Goal: Navigation & Orientation: Find specific page/section

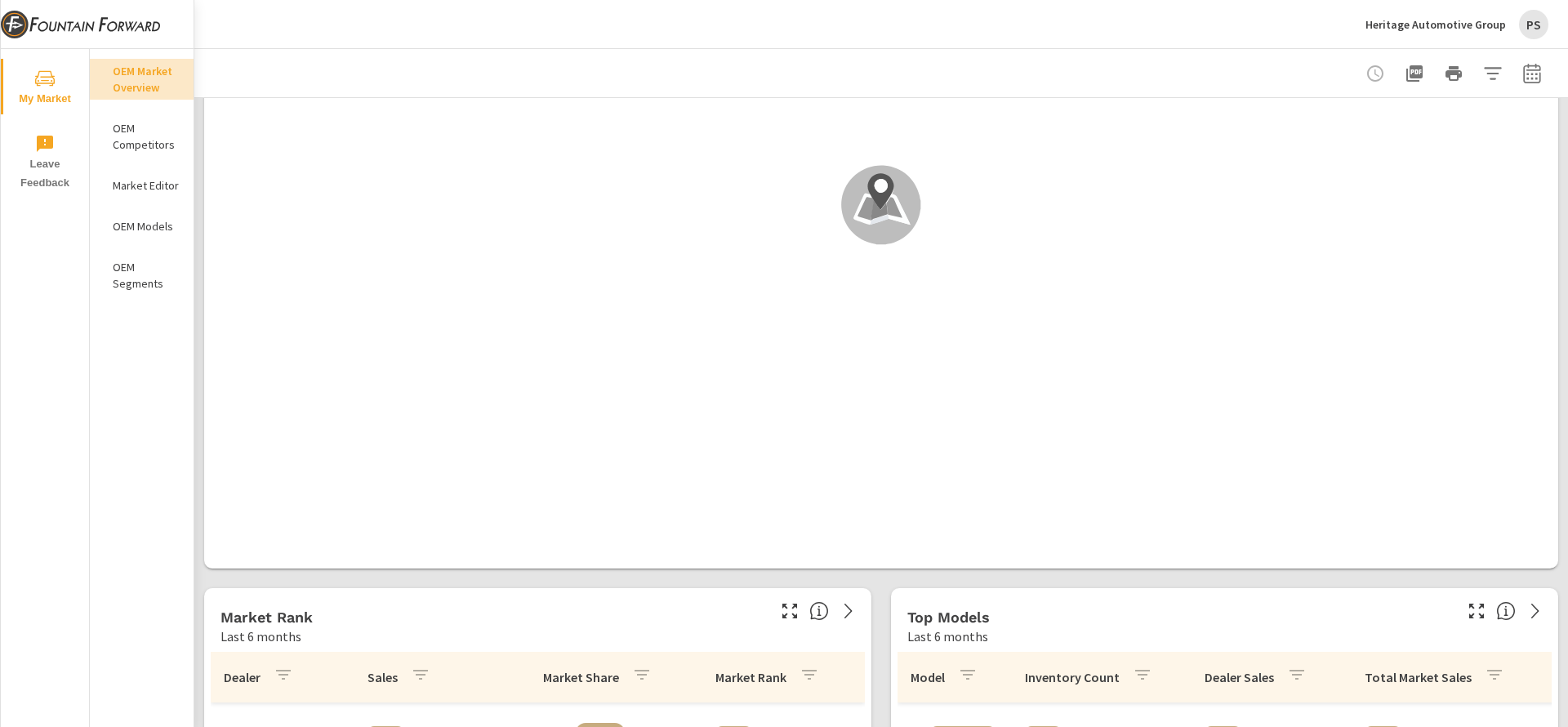
scroll to position [717, 0]
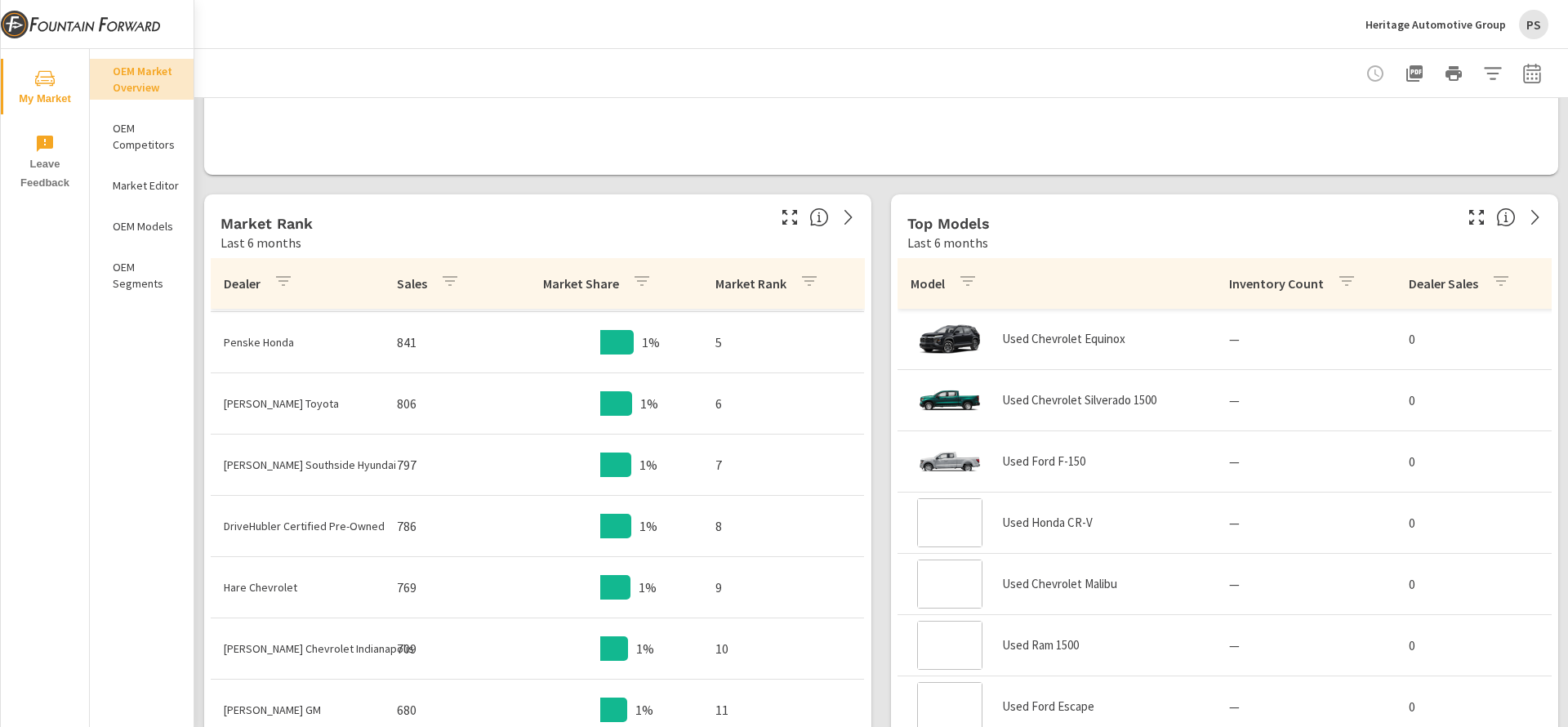
scroll to position [157, 0]
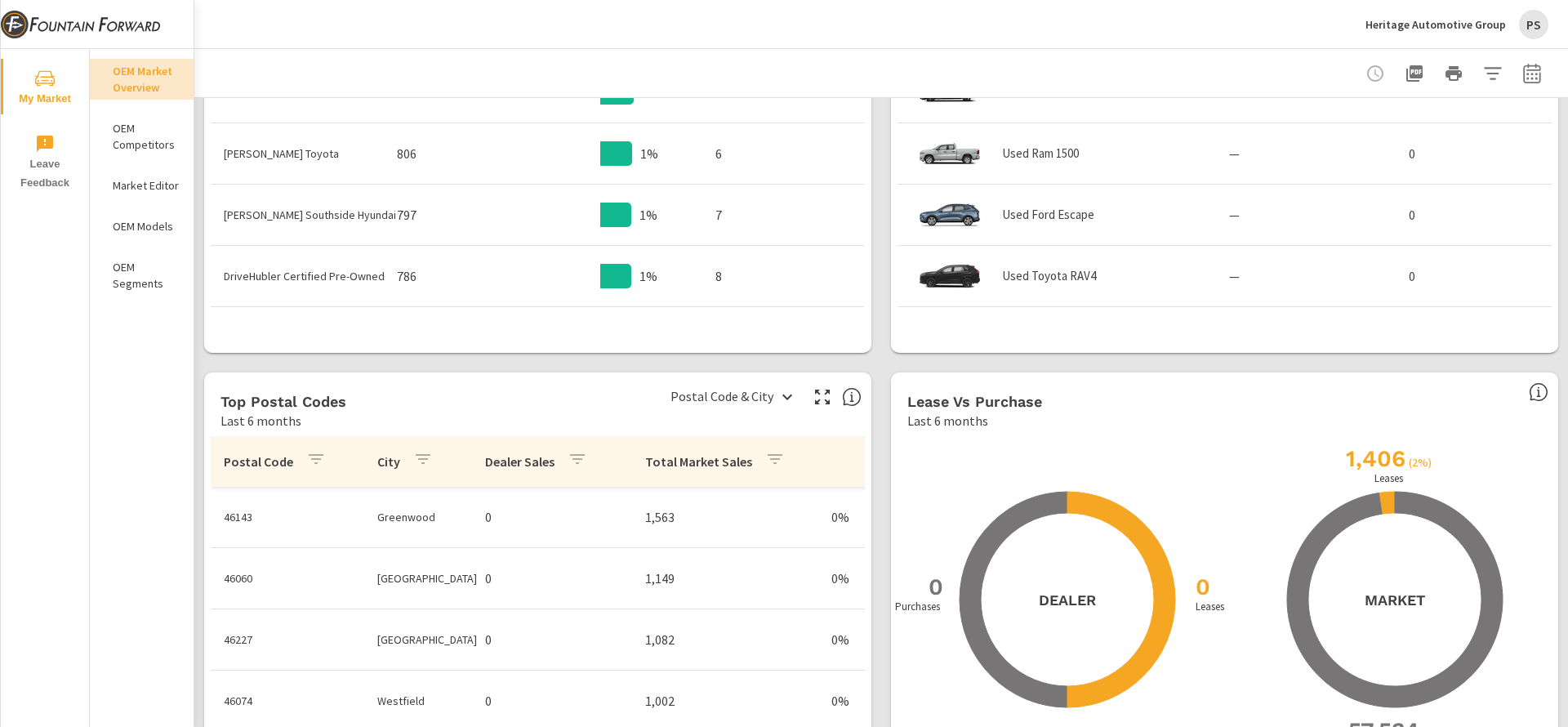
scroll to position [1292, 0]
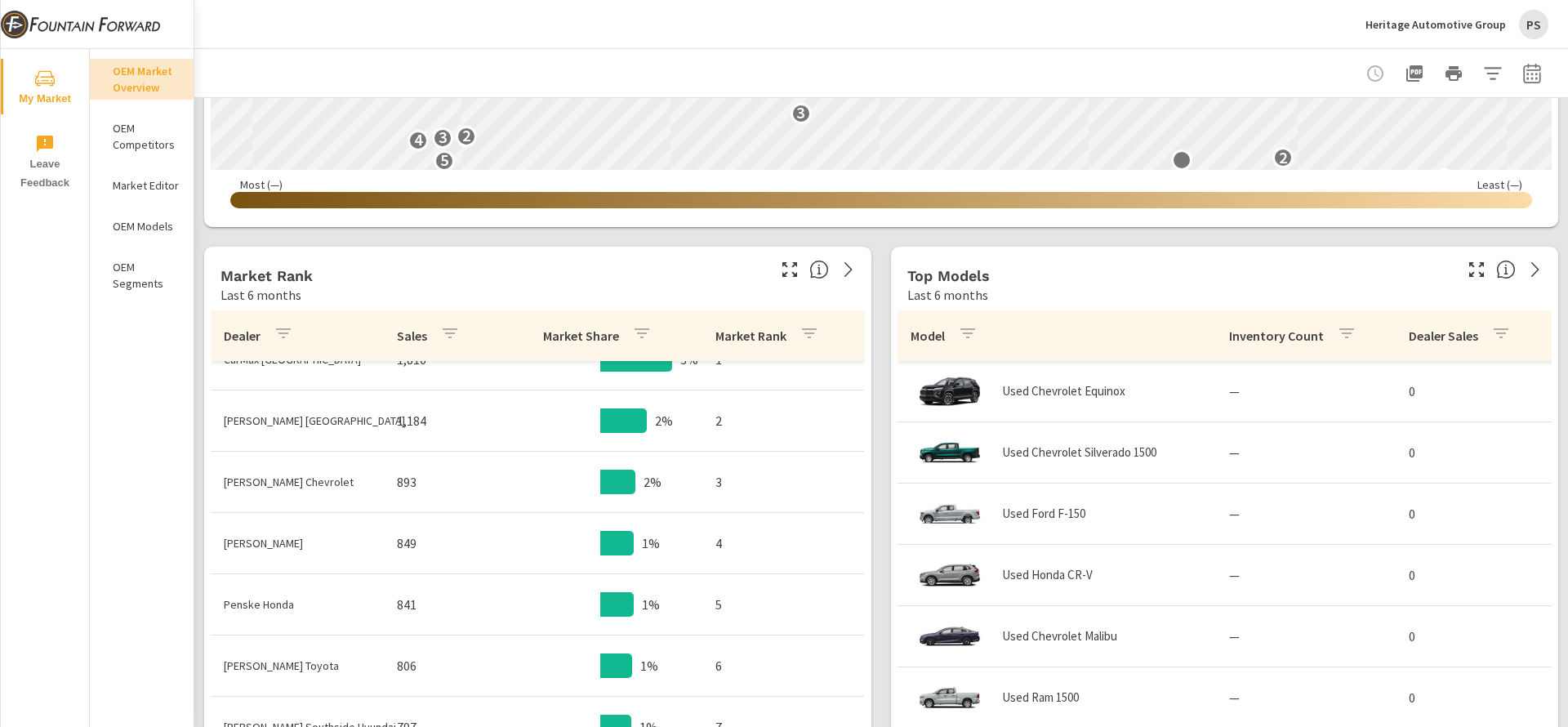
scroll to position [178, 0]
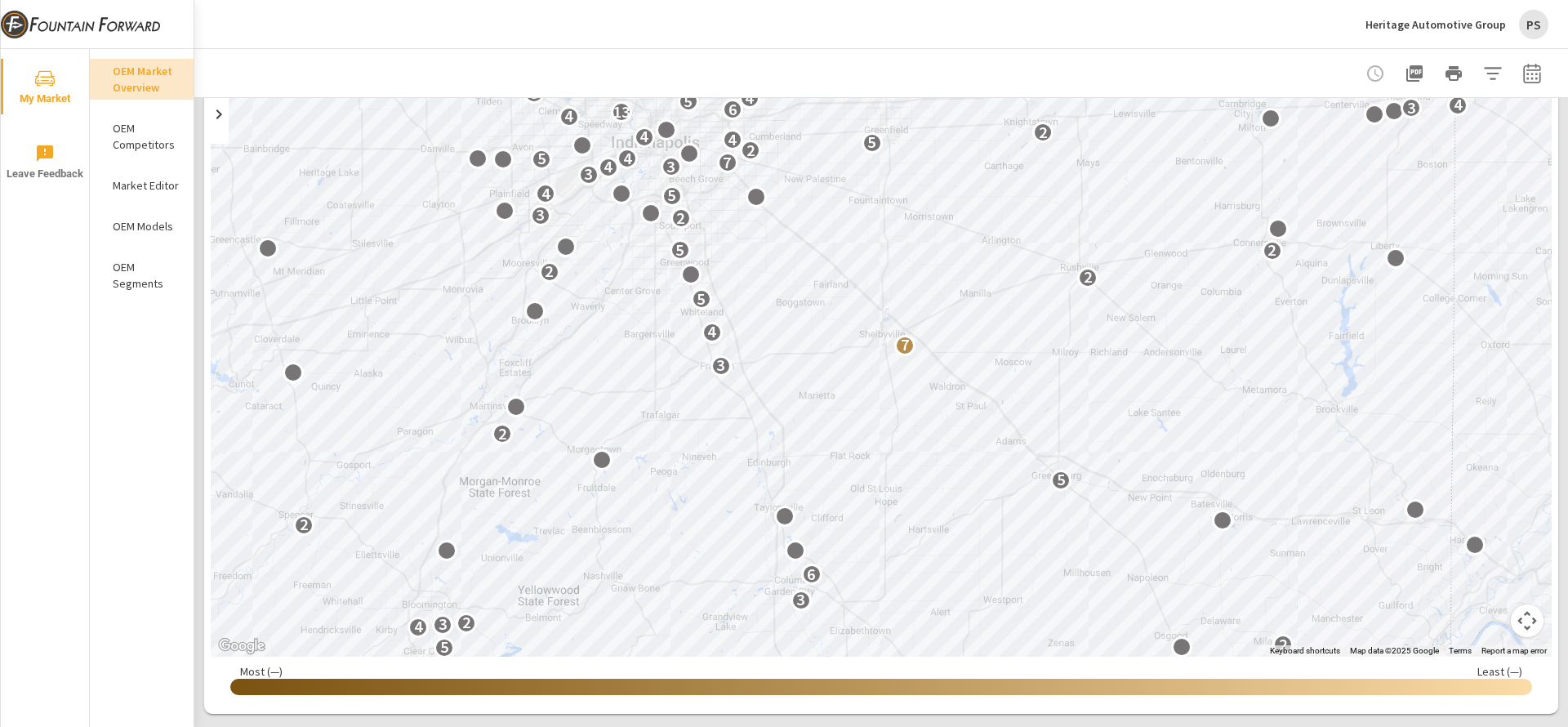
click at [1455, 17] on p "Heritage Automotive Group" at bounding box center [1435, 24] width 140 height 15
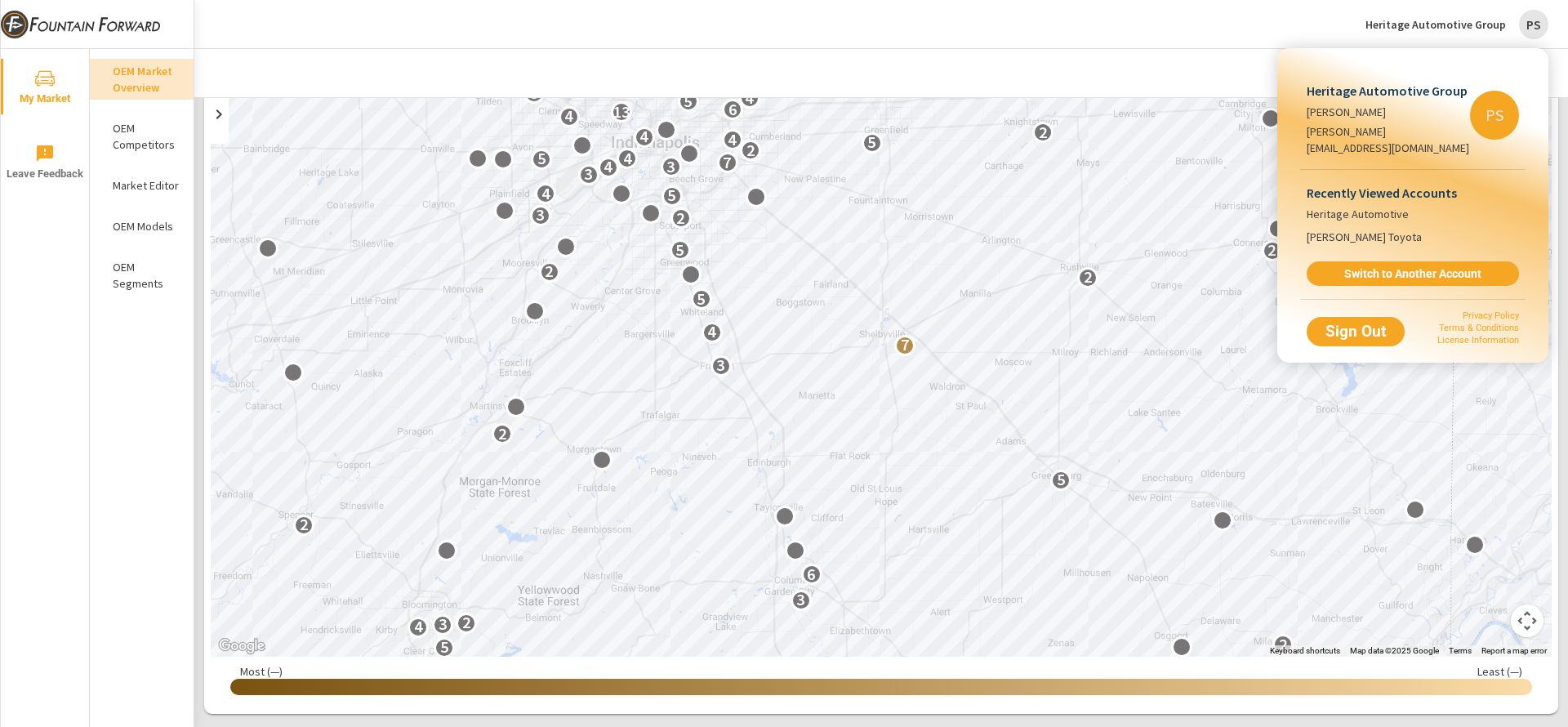
click at [1455, 17] on div at bounding box center [784, 364] width 1568 height 727
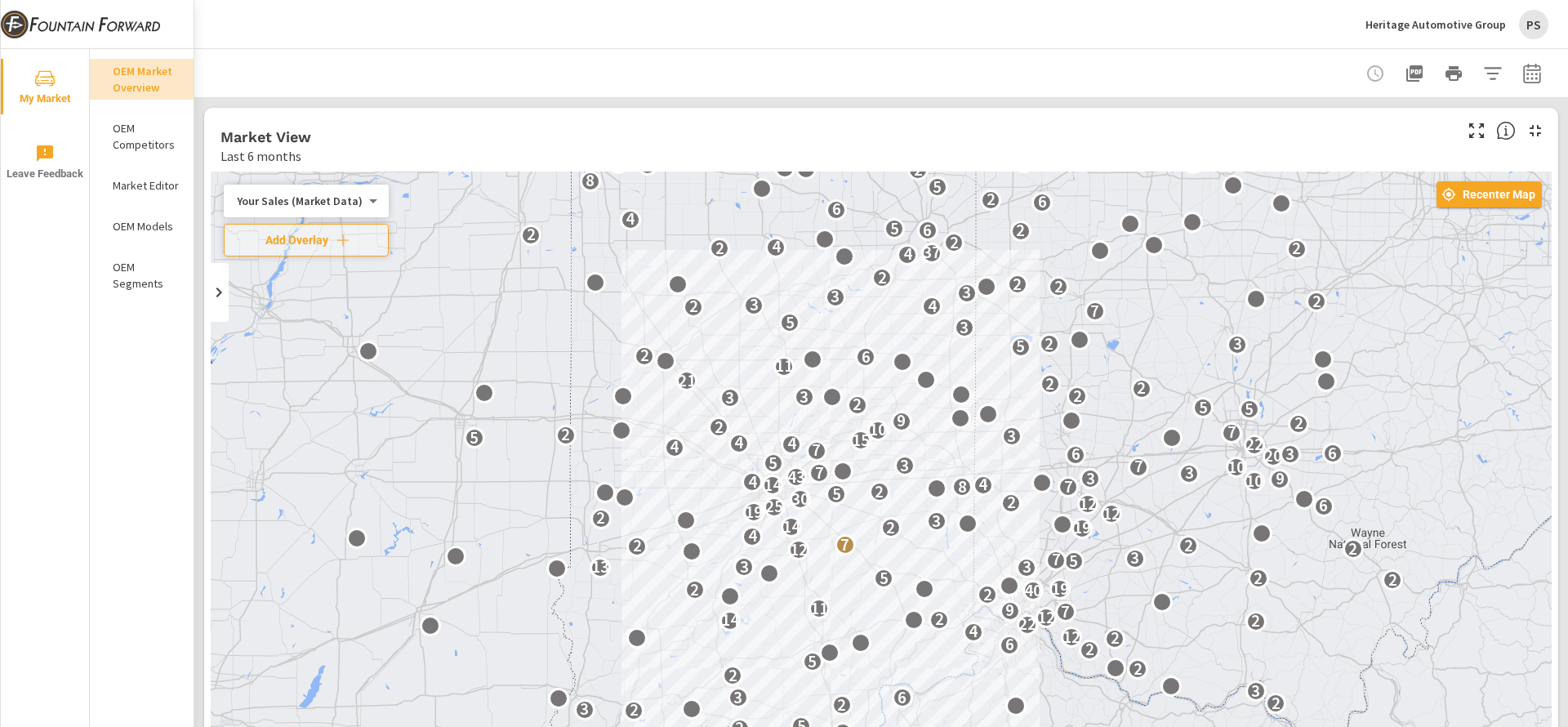
click at [1466, 195] on span "Recenter Map" at bounding box center [1489, 194] width 92 height 15
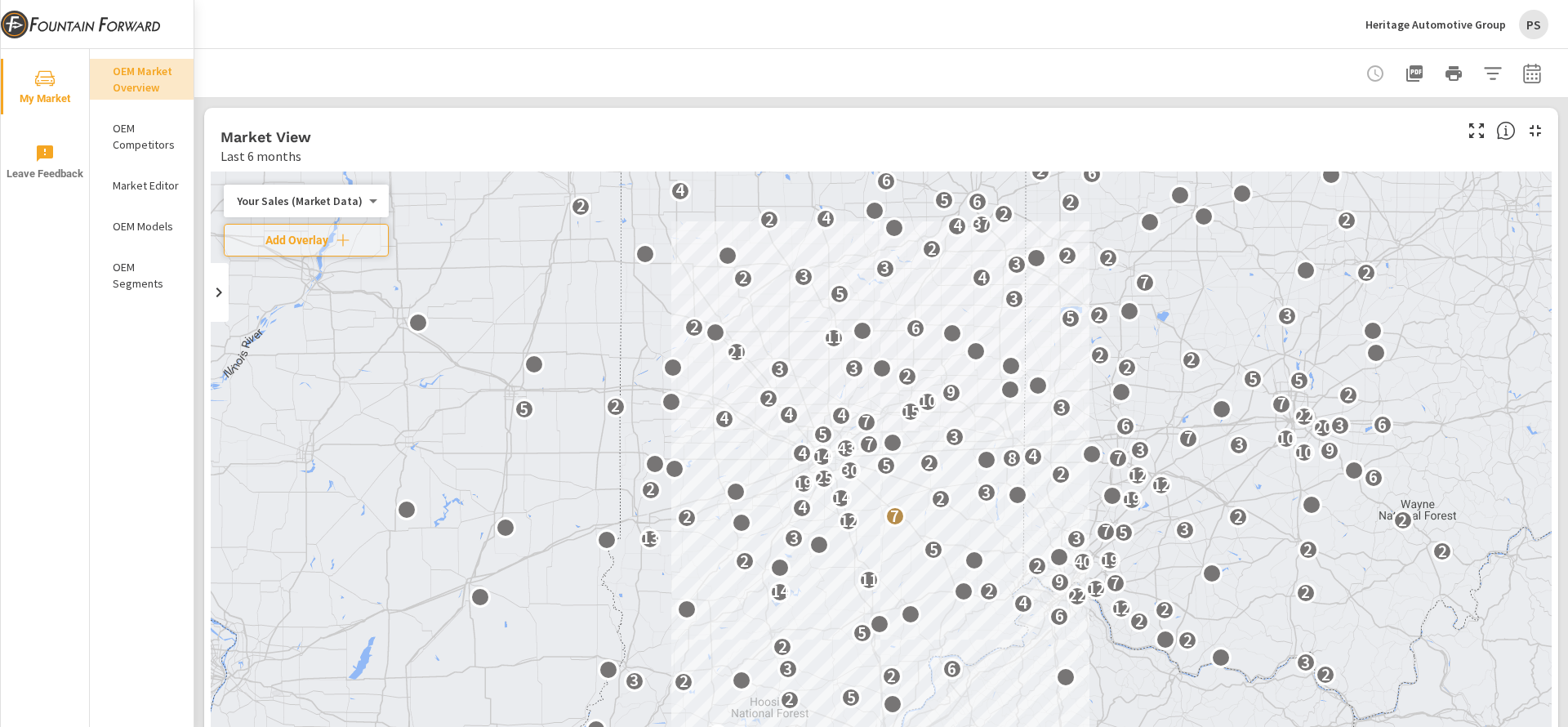
click at [355, 205] on body "My Market Leave Feedback OEM Market Overview OEM Competitors Market Editor OEM …" at bounding box center [784, 364] width 1568 height 727
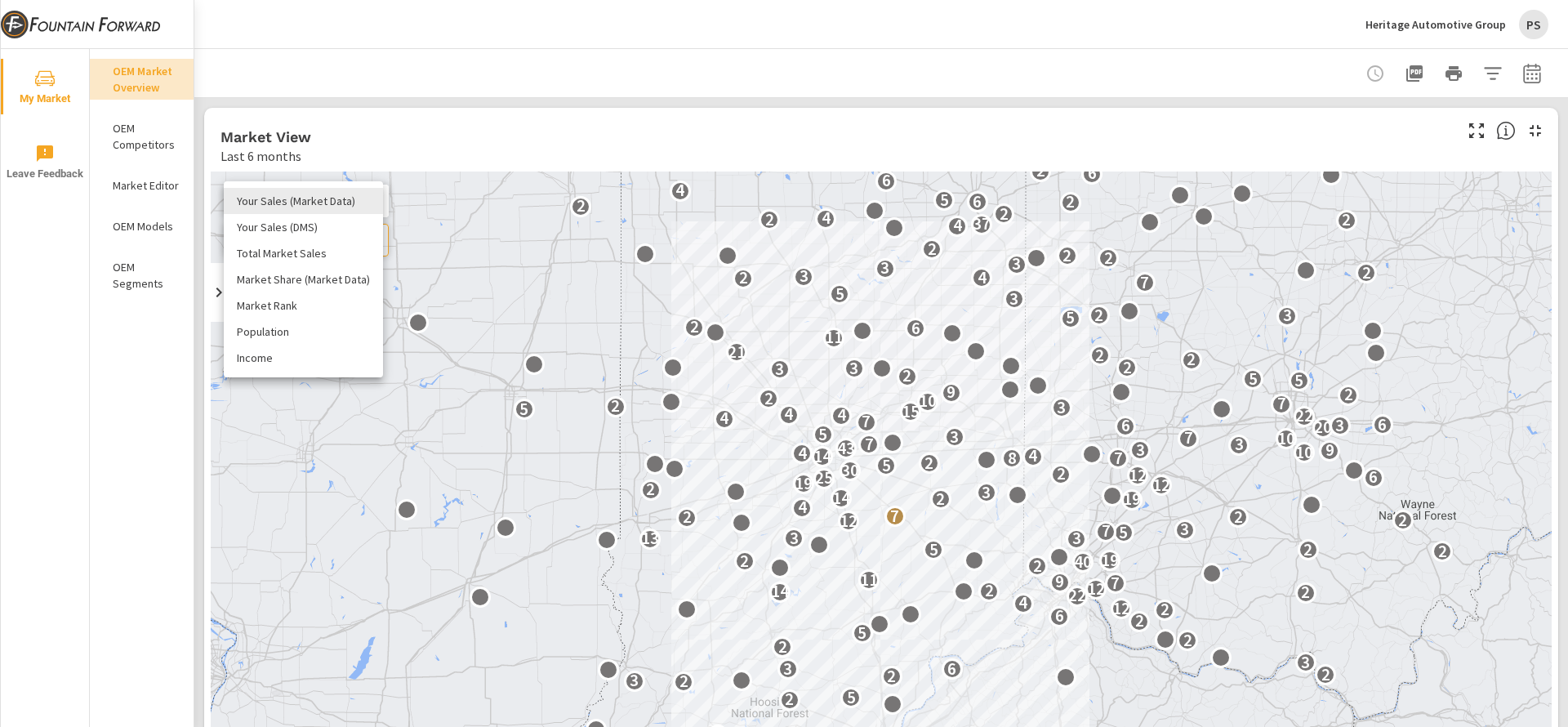
click at [499, 128] on div at bounding box center [784, 364] width 1568 height 727
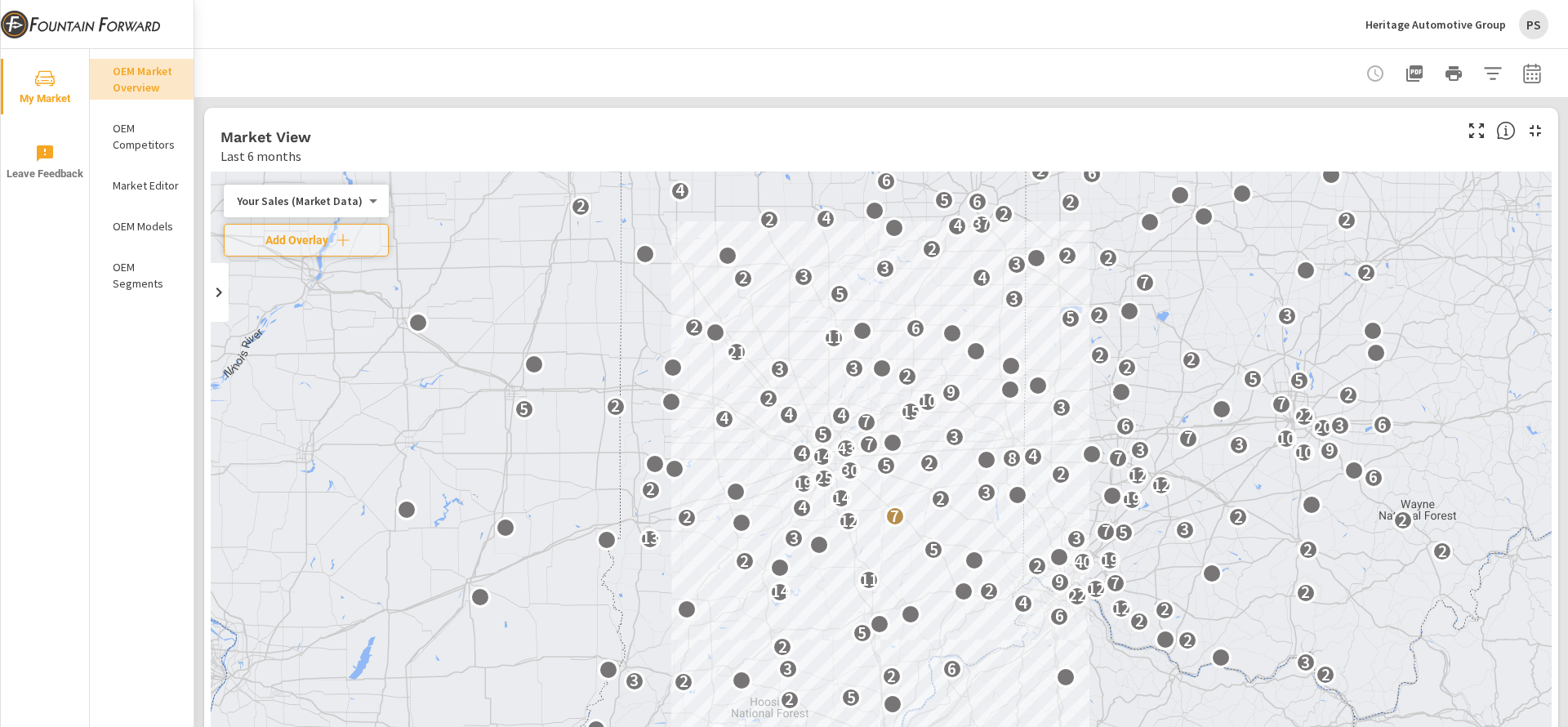
scroll to position [284, 0]
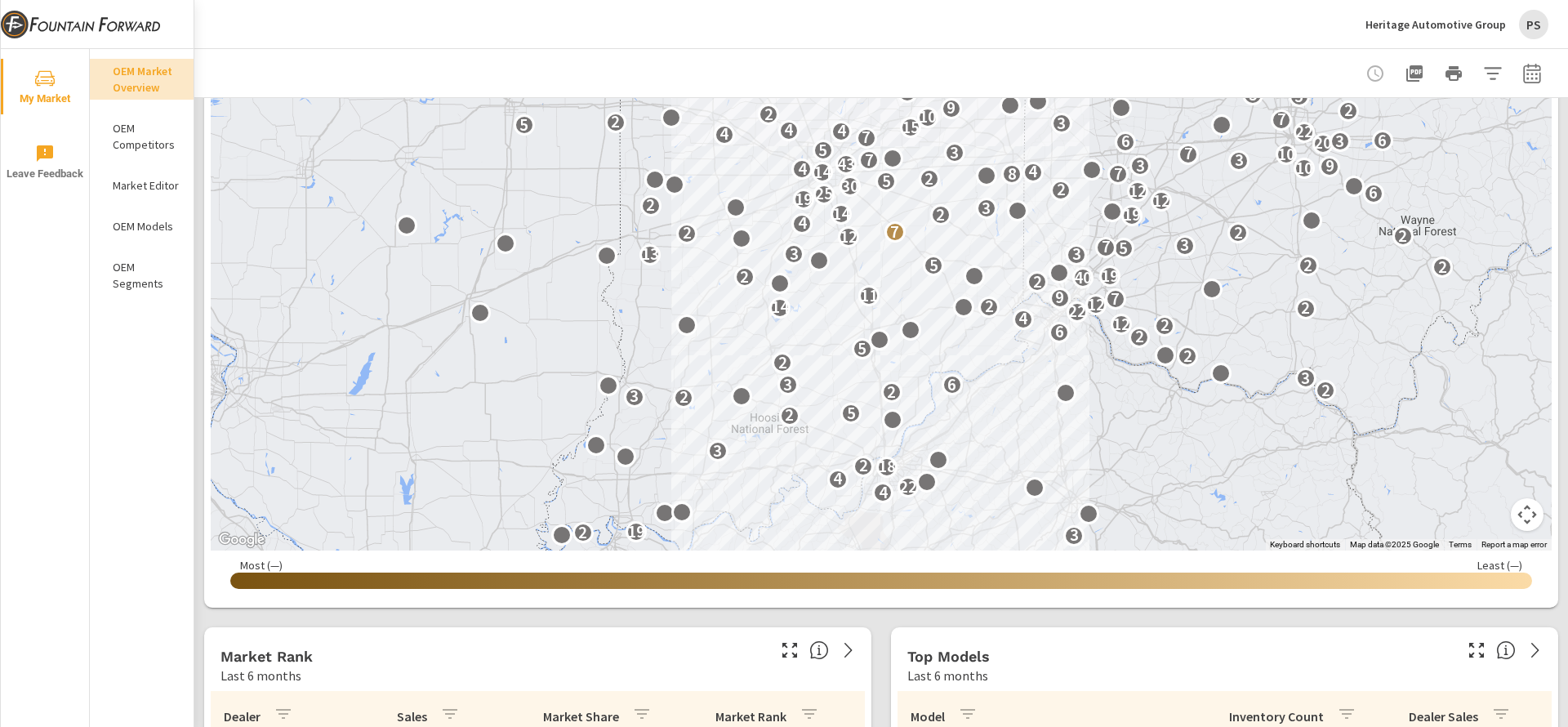
click at [1452, 18] on p "Heritage Automotive Group" at bounding box center [1435, 24] width 140 height 15
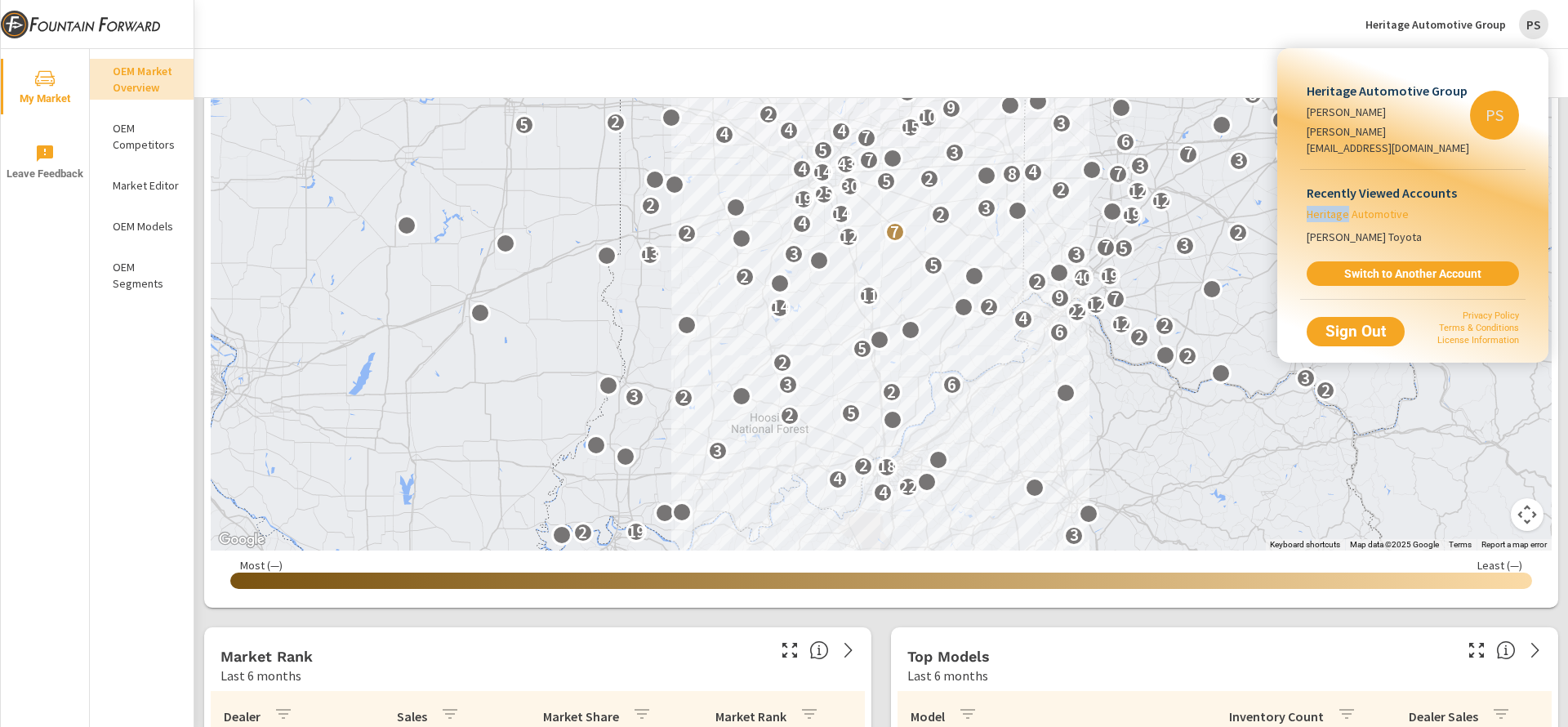
click at [1320, 205] on span "Heritage Automotive" at bounding box center [1358, 214] width 102 height 17
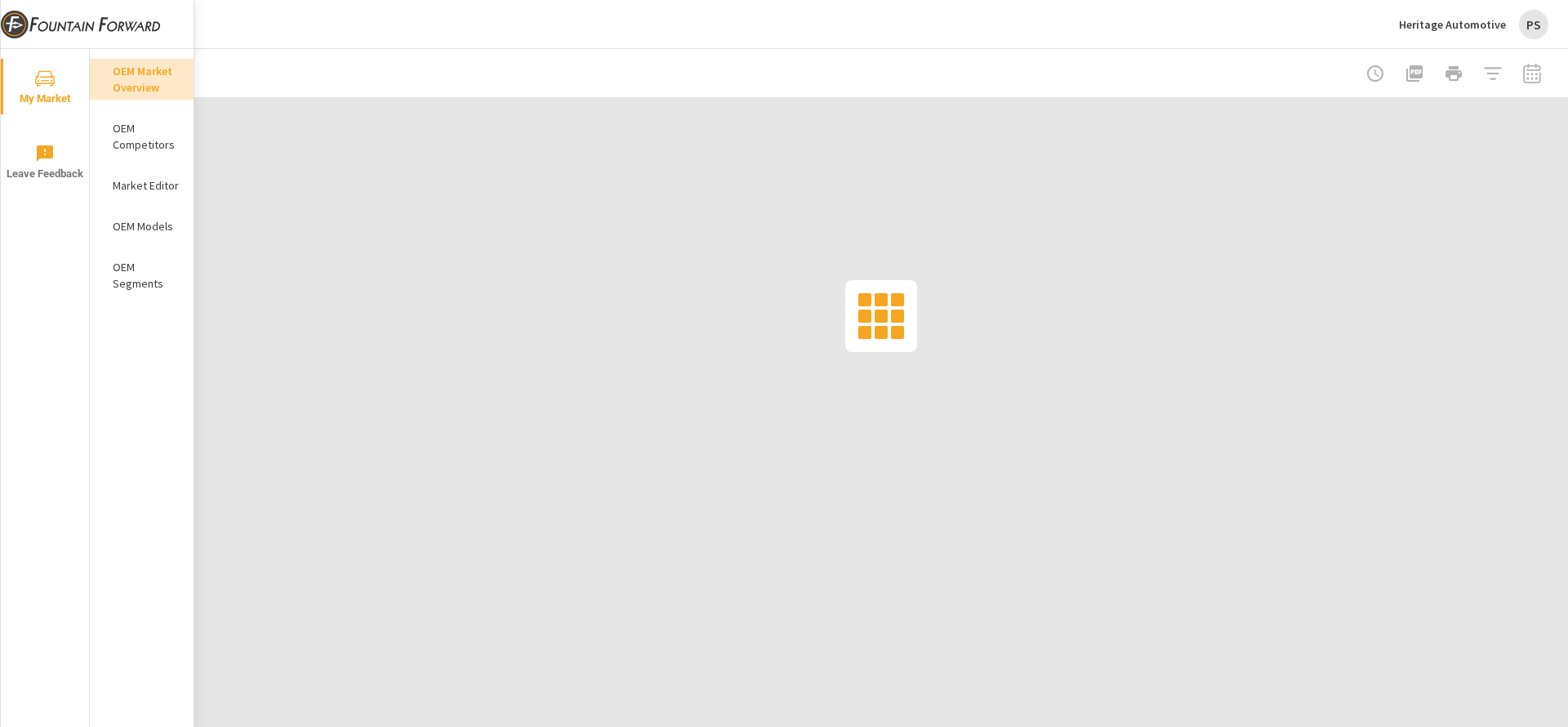
click at [1425, 25] on p "Heritage Automotive" at bounding box center [1452, 24] width 107 height 15
click at [1428, 28] on p "Heritage Automotive" at bounding box center [1452, 24] width 107 height 15
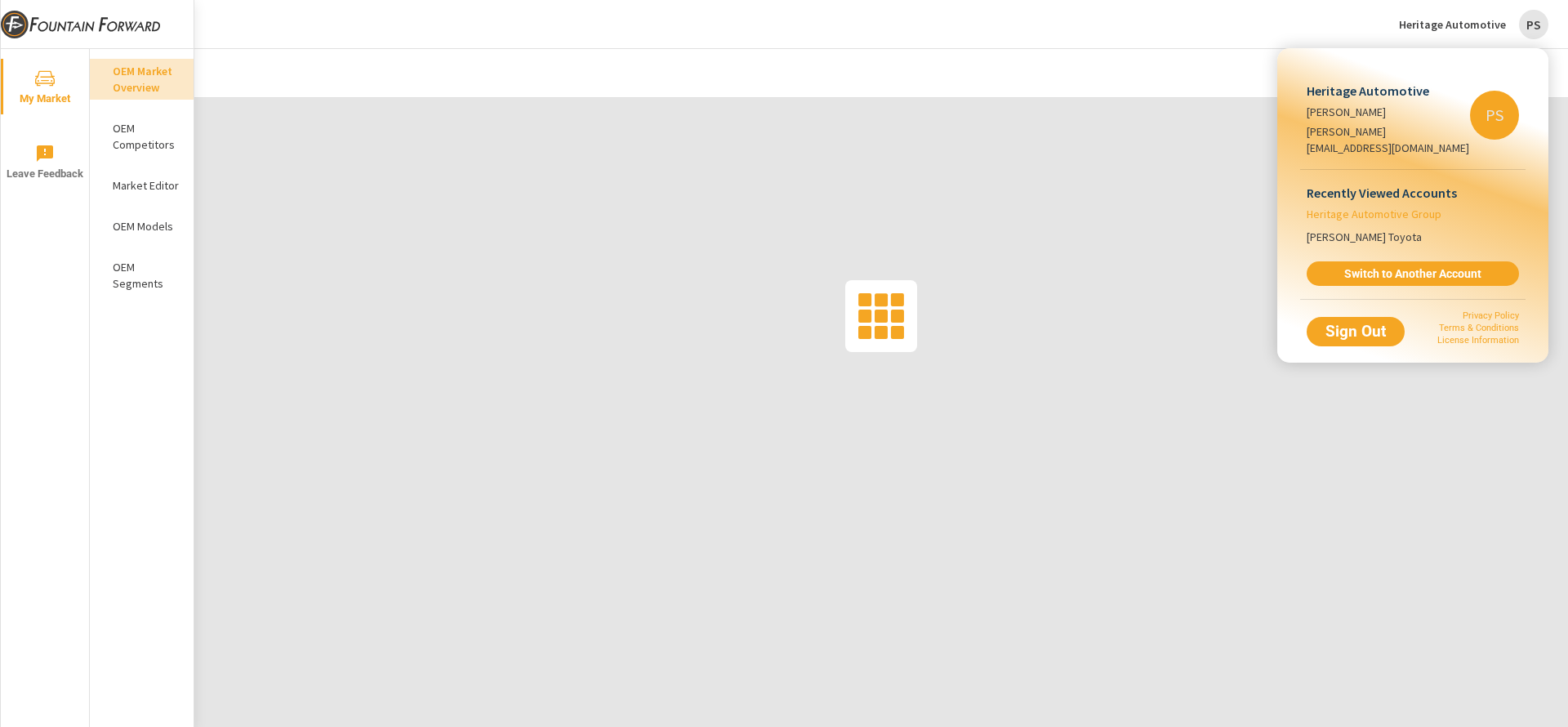
click at [1418, 205] on span "Heritage Automotive Group" at bounding box center [1374, 214] width 135 height 17
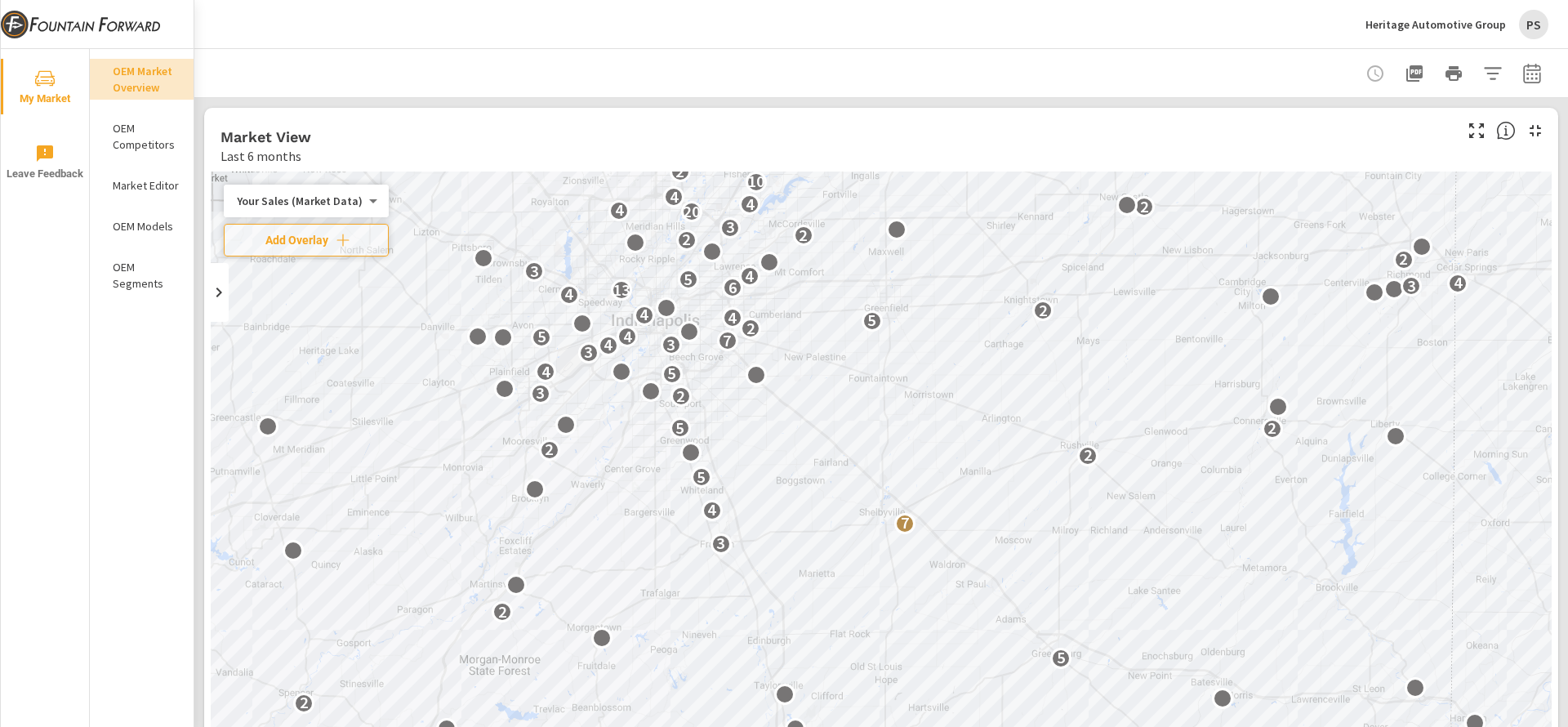
scroll to position [116, 0]
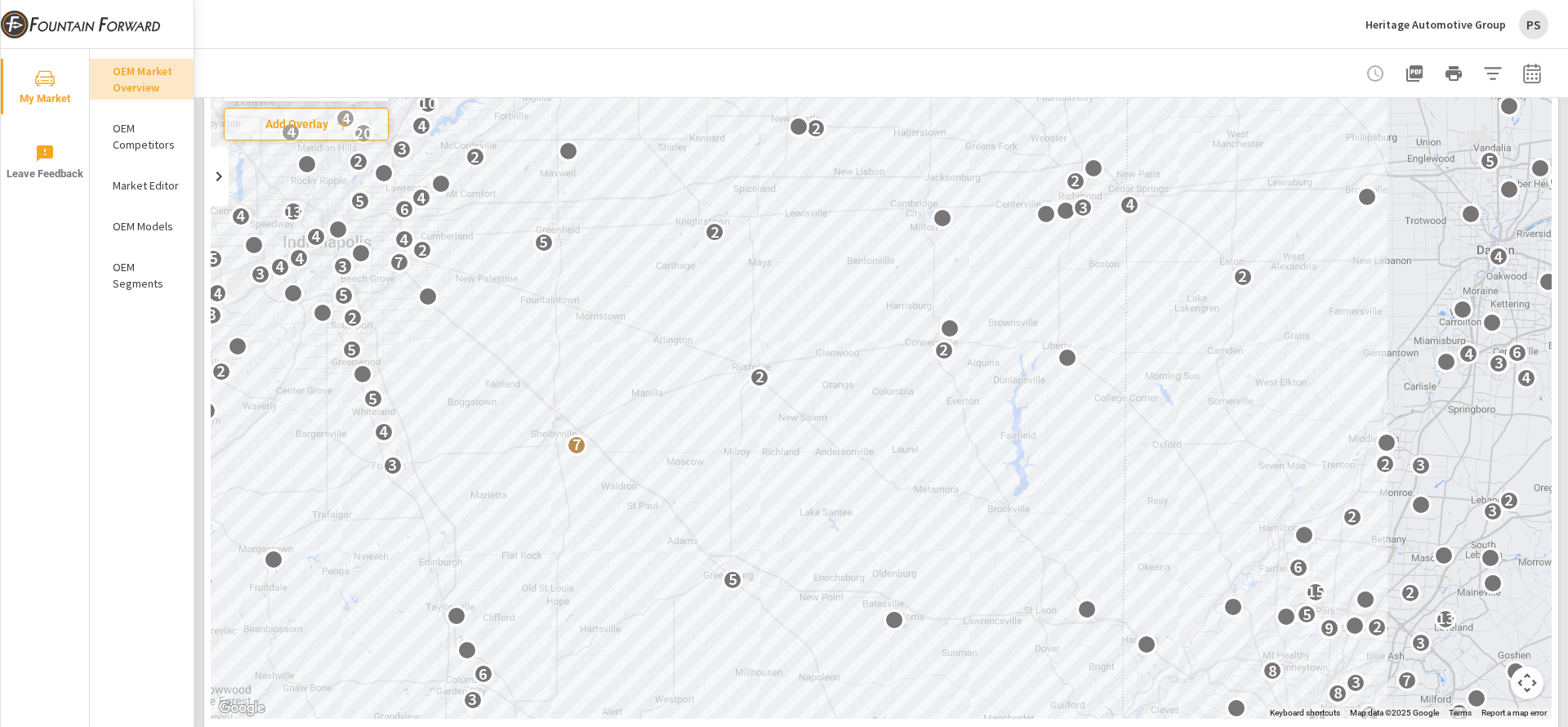
click at [140, 234] on div "OEM Models" at bounding box center [142, 226] width 104 height 24
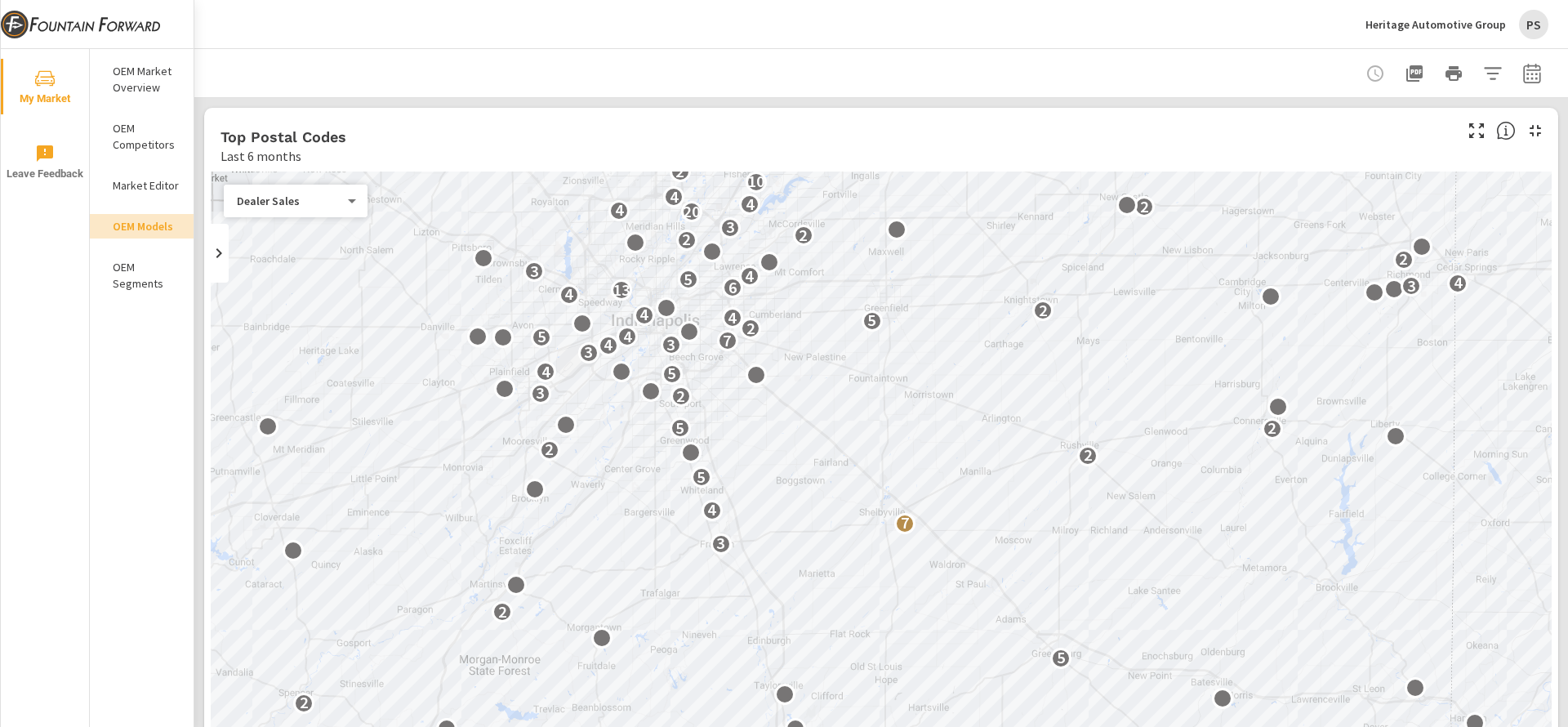
scroll to position [75, 0]
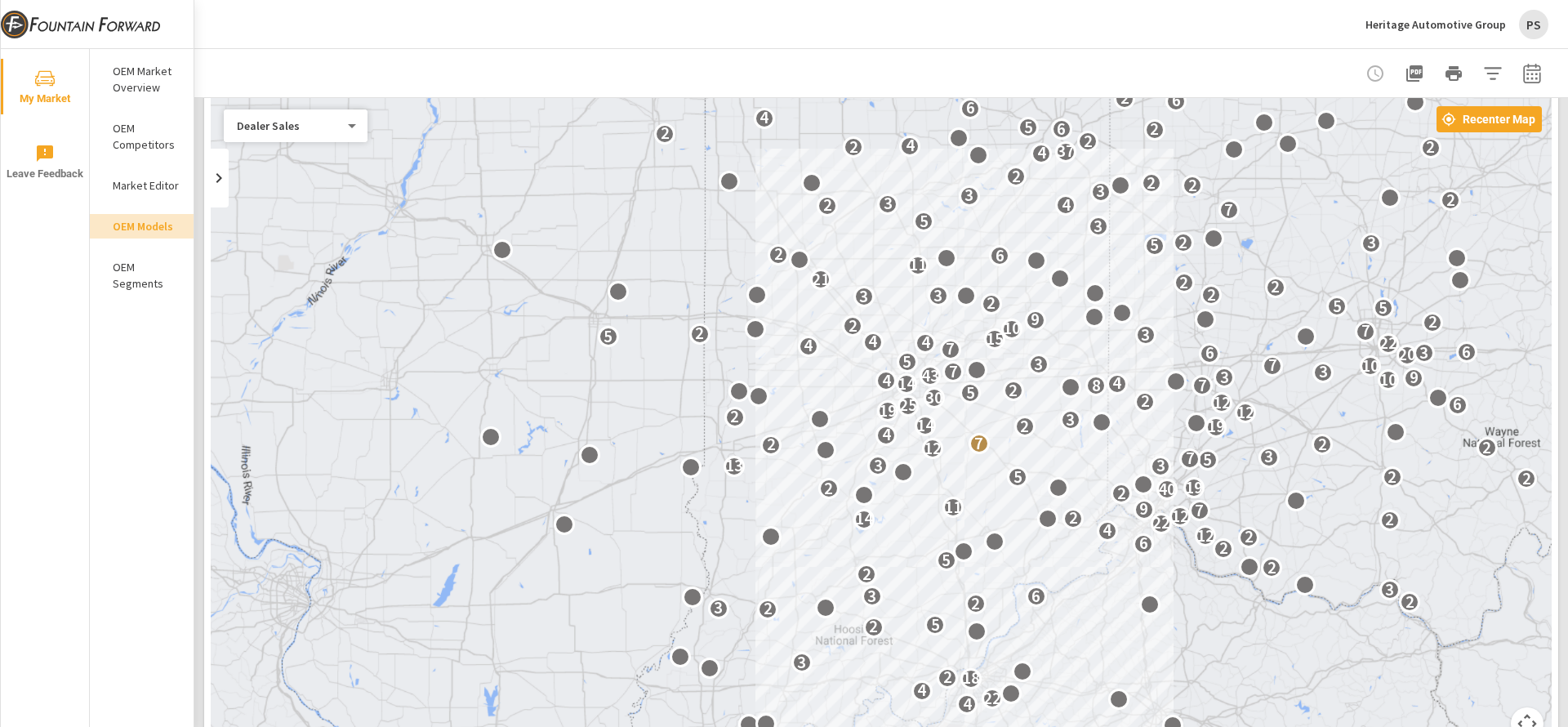
click at [1465, 131] on button "Recenter Map" at bounding box center [1489, 119] width 105 height 26
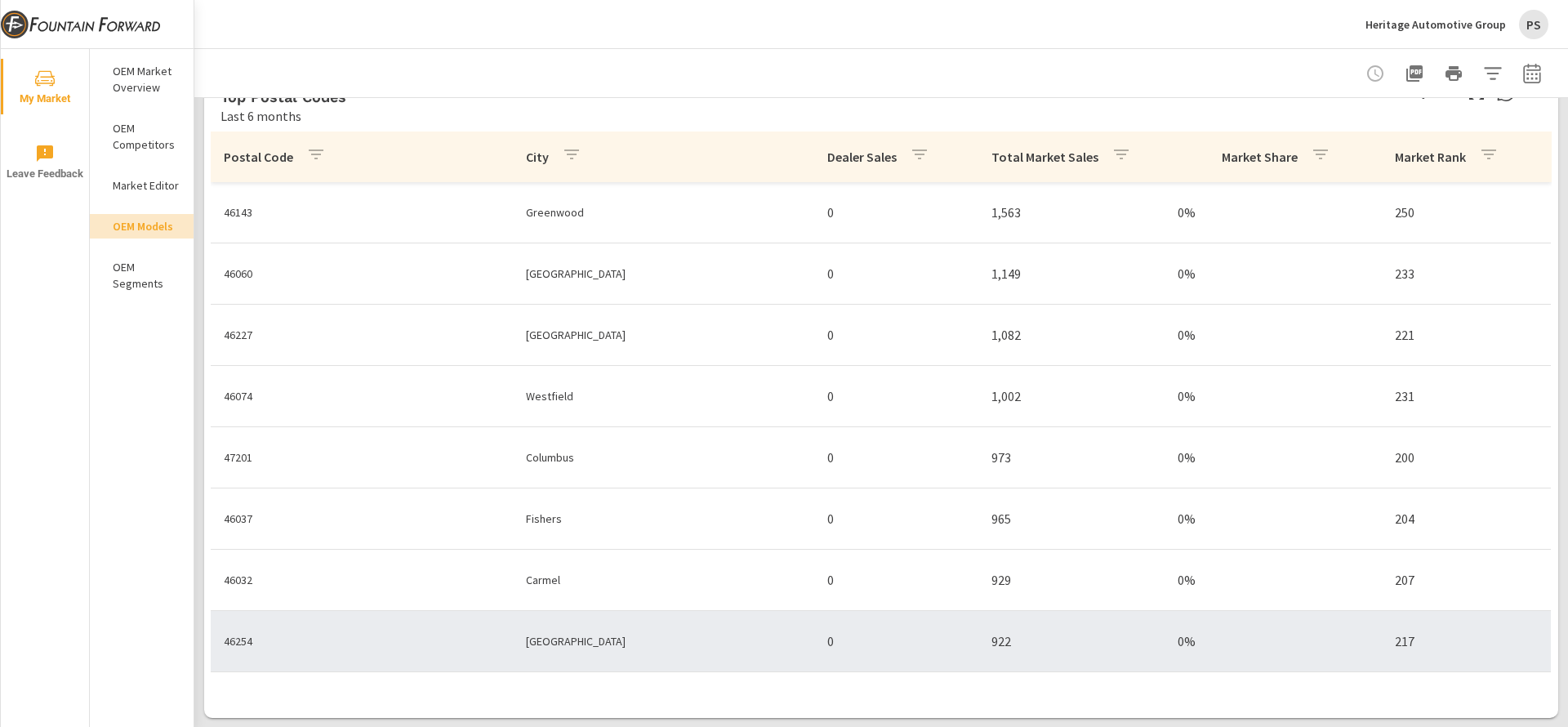
scroll to position [1513, 0]
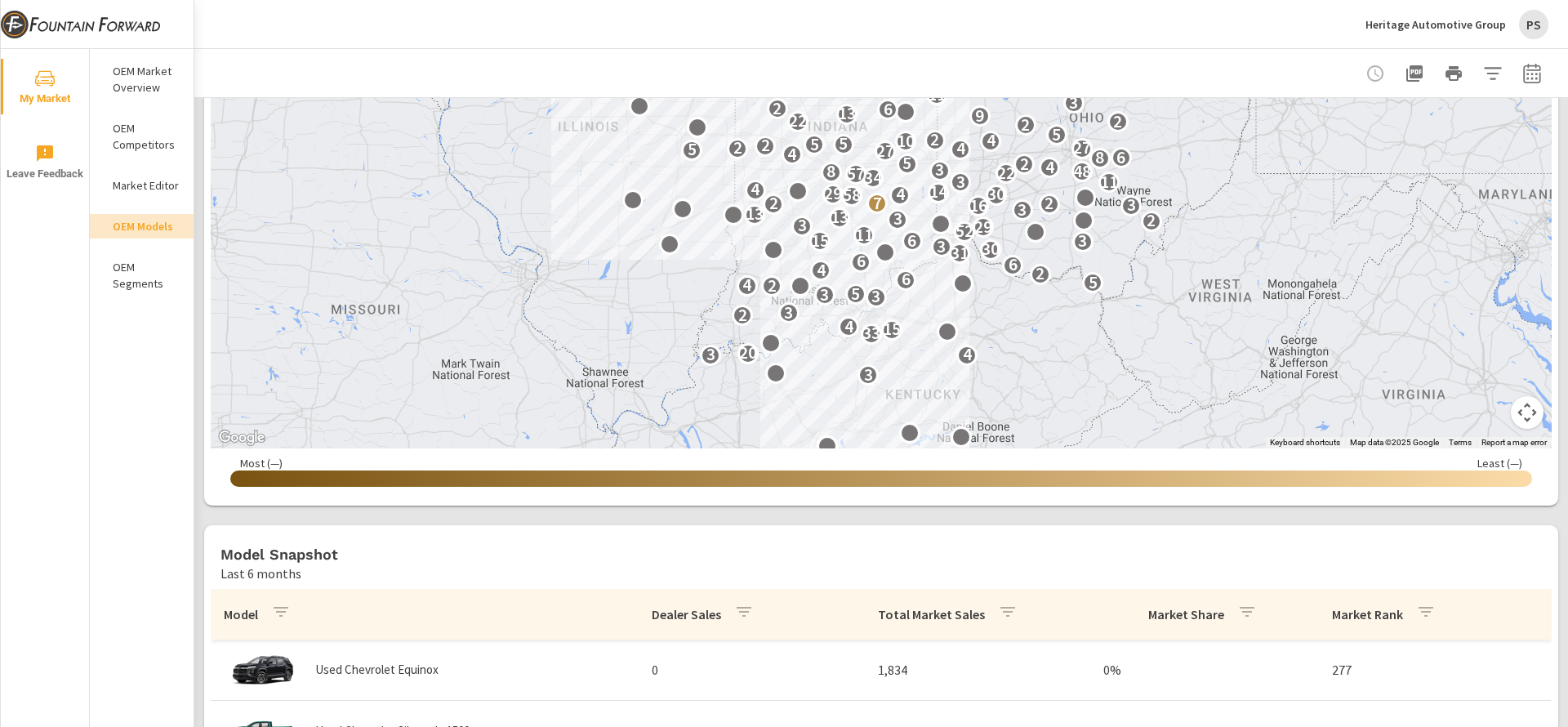
scroll to position [354, 0]
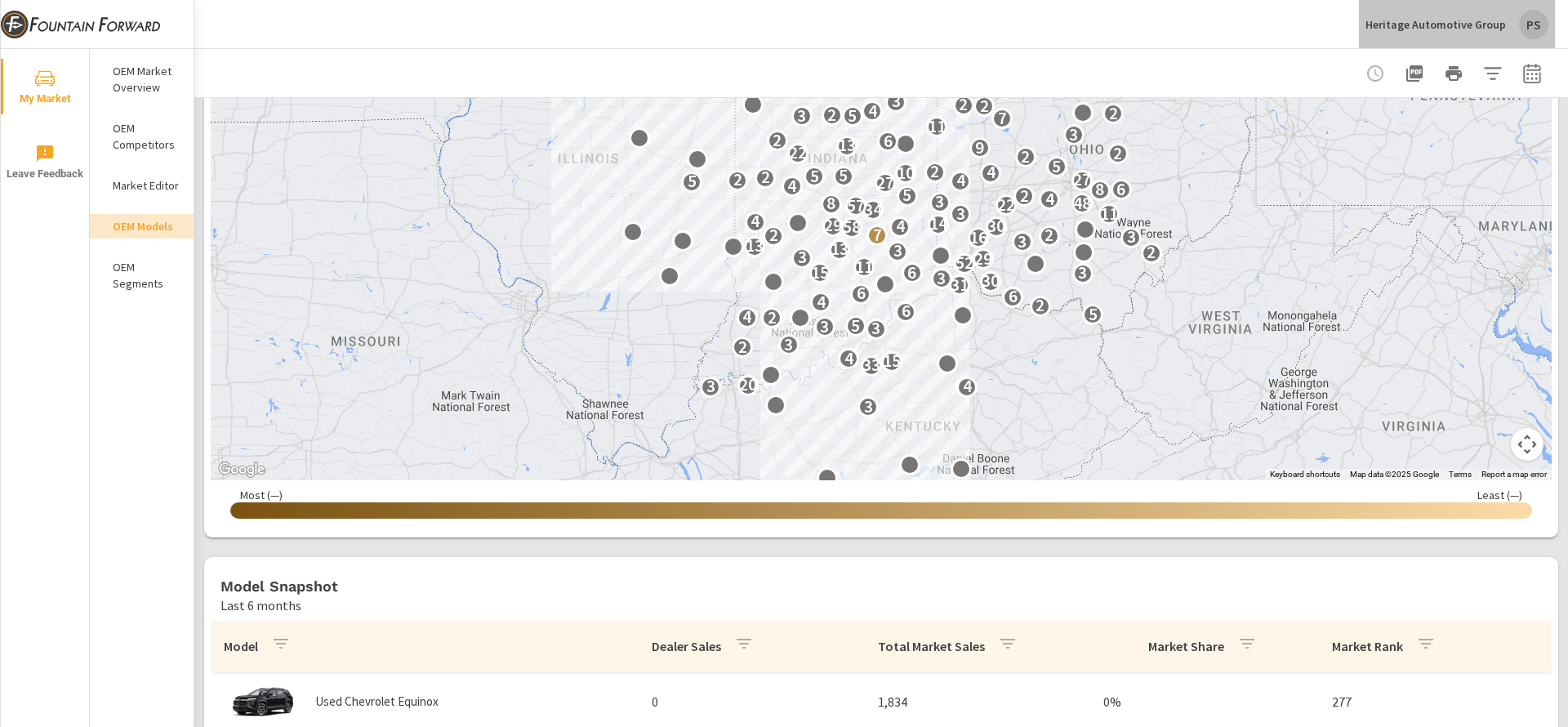
click at [1471, 27] on p "Heritage Automotive Group" at bounding box center [1435, 24] width 140 height 15
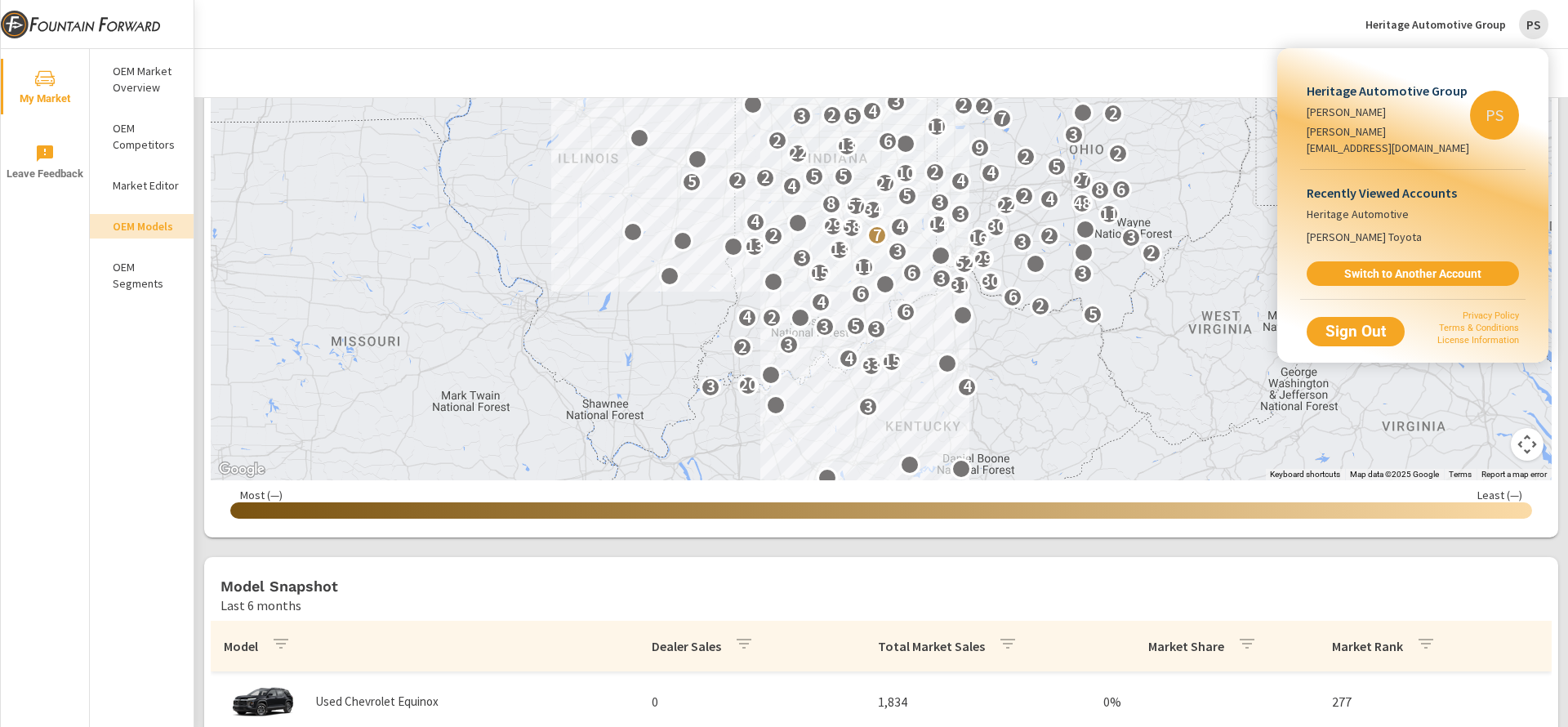
drag, startPoint x: 7, startPoint y: 26, endPoint x: 16, endPoint y: 27, distance: 9.1
click at [7, 26] on div at bounding box center [784, 364] width 1568 height 727
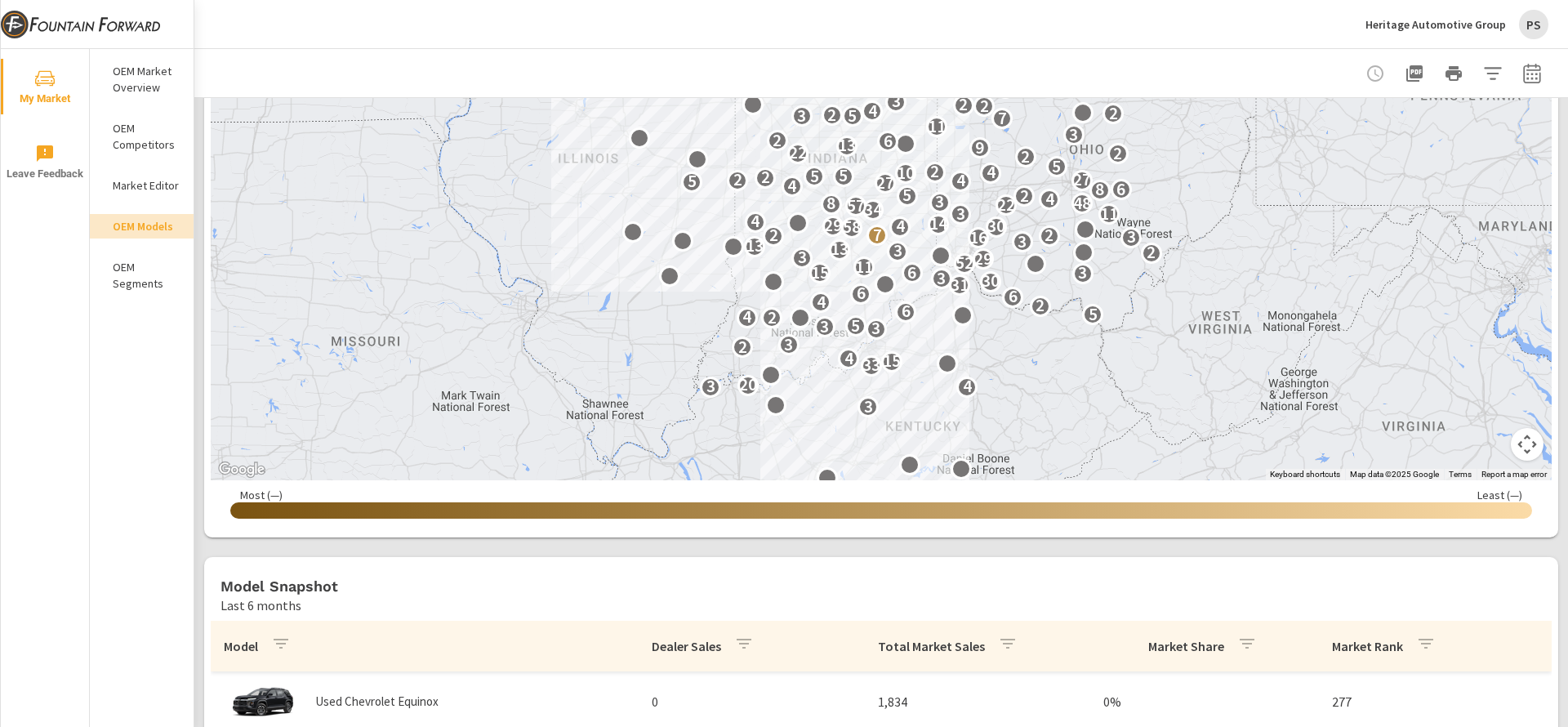
click at [16, 27] on div "Heritage Automotive Group [PERSON_NAME] [PERSON_NAME][EMAIL_ADDRESS][DOMAIN_NAM…" at bounding box center [784, 364] width 1568 height 727
click at [52, 90] on span "My Market" at bounding box center [45, 88] width 78 height 40
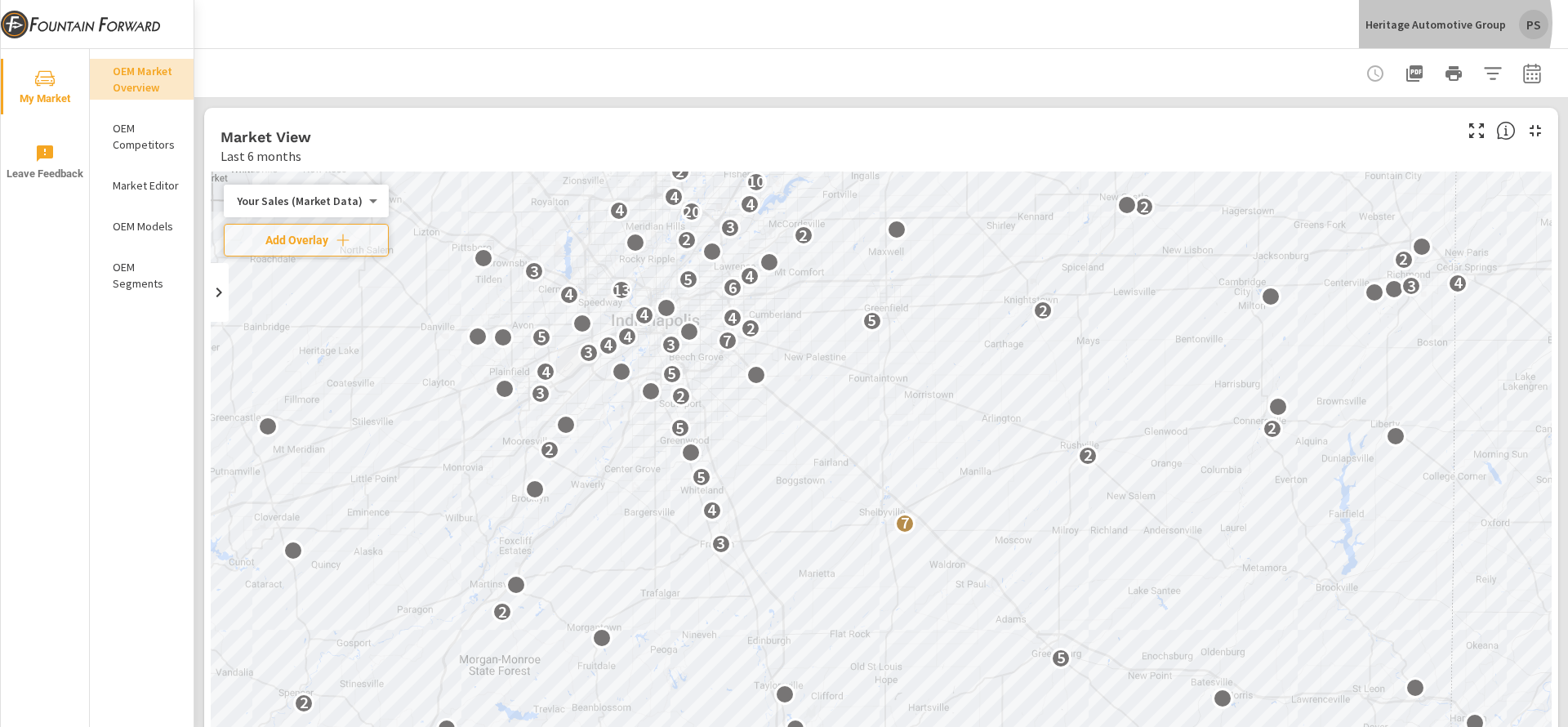
click at [1443, 23] on p "Heritage Automotive Group" at bounding box center [1435, 24] width 140 height 15
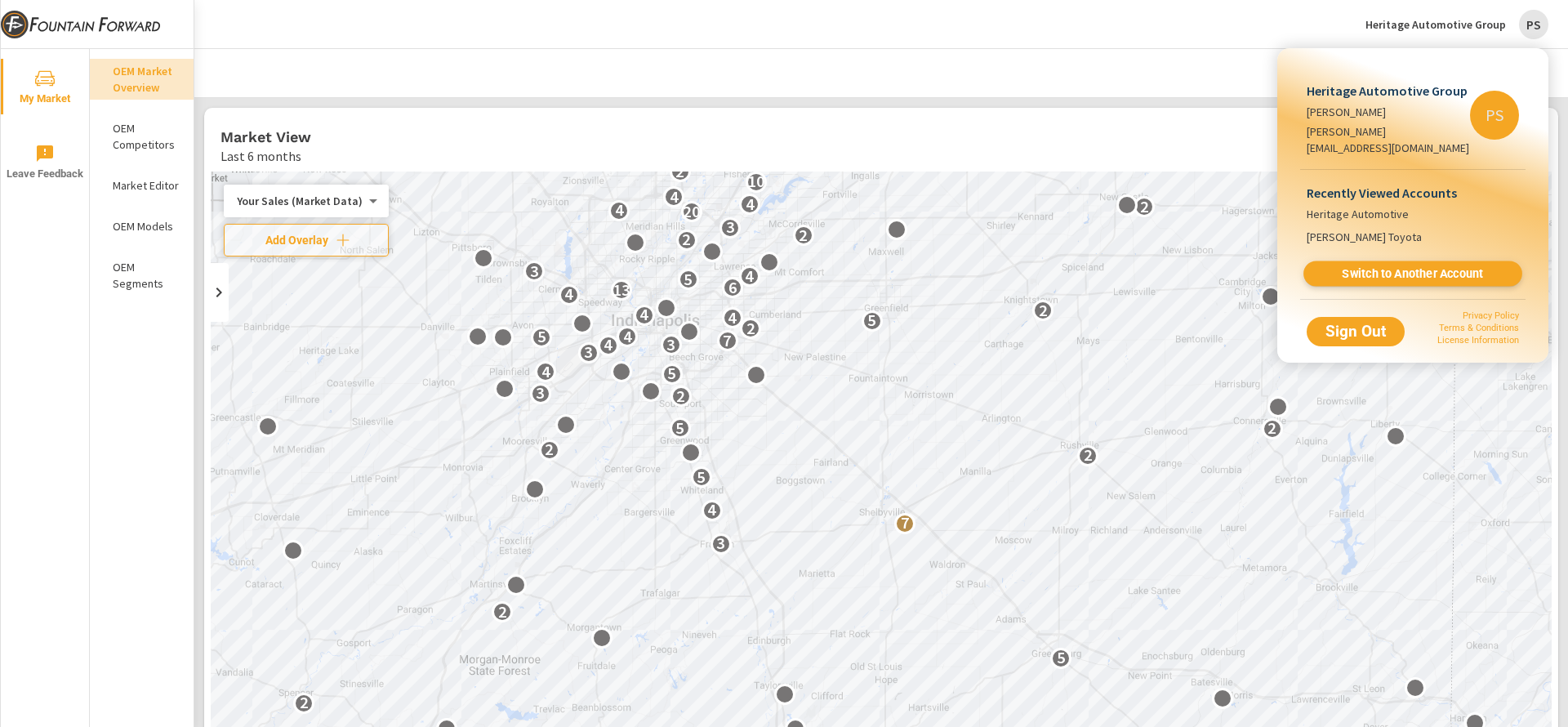
click at [1435, 266] on span "Switch to Another Account" at bounding box center [1412, 273] width 200 height 16
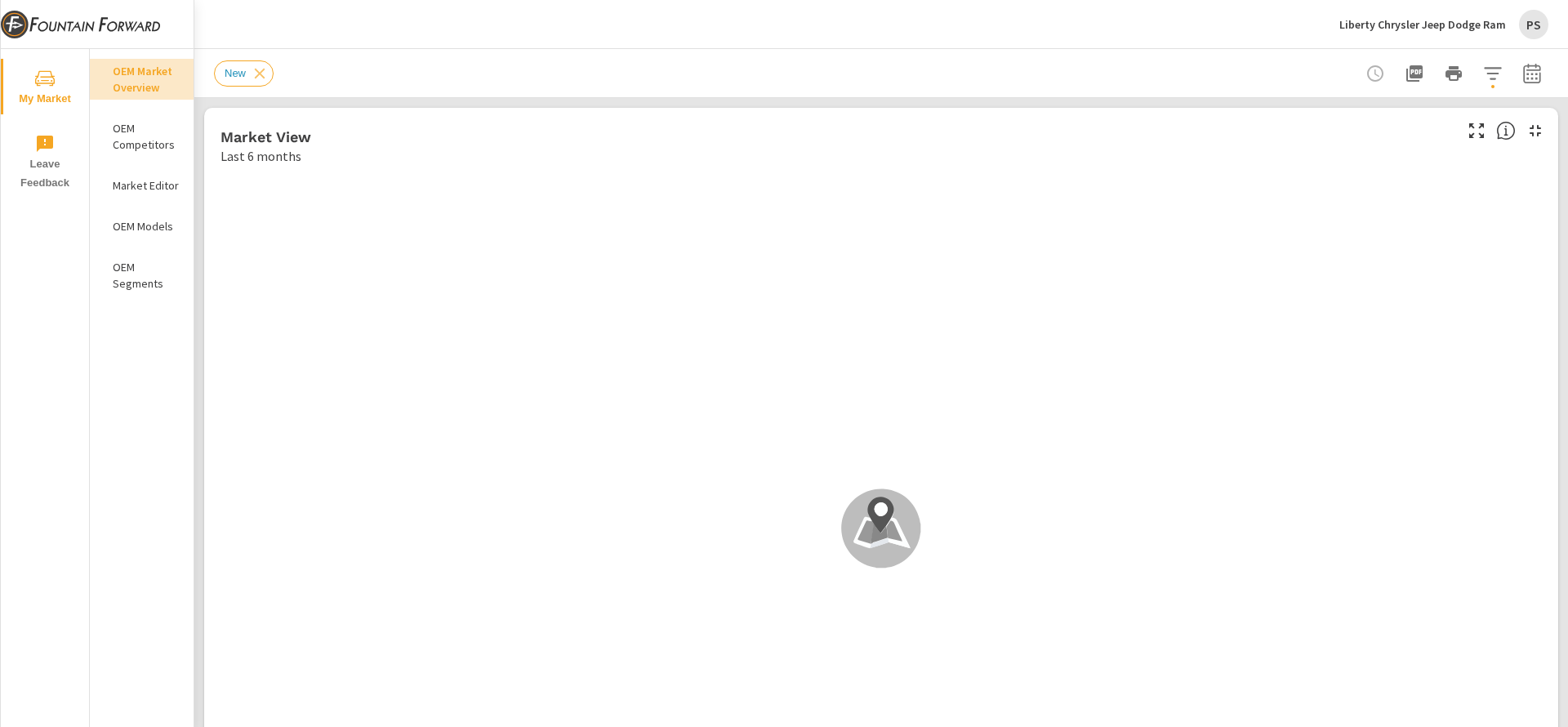
click at [130, 192] on p "Market Editor" at bounding box center [146, 186] width 68 height 17
click at [138, 223] on p "OEM Models" at bounding box center [146, 226] width 68 height 17
